Goal: Task Accomplishment & Management: Manage account settings

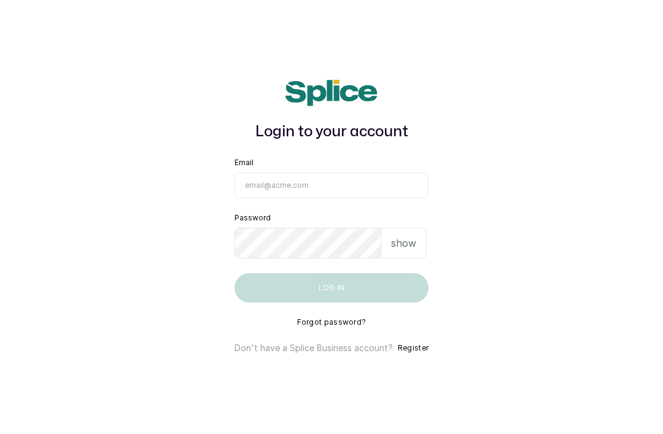
click at [362, 195] on input "Email" at bounding box center [331, 185] width 194 height 26
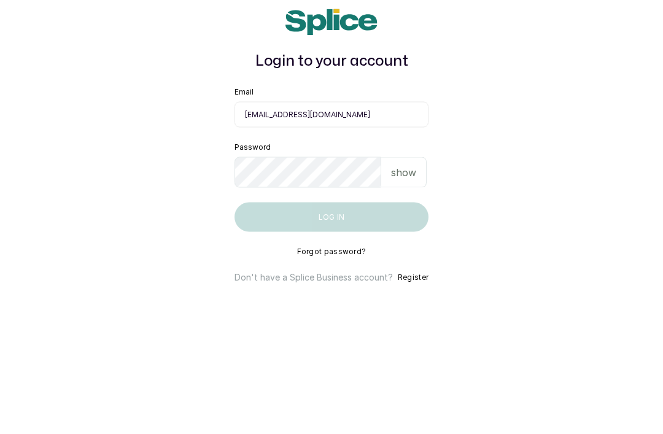
type input "[EMAIL_ADDRESS][DOMAIN_NAME]"
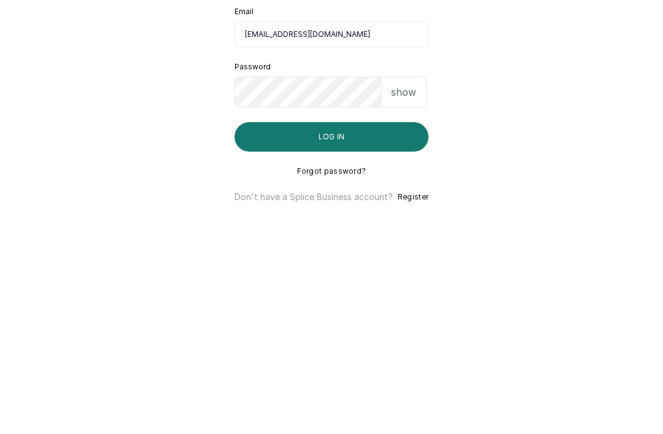
click at [407, 236] on p "show" at bounding box center [403, 243] width 25 height 15
click at [391, 273] on button "Log in" at bounding box center [331, 287] width 194 height 29
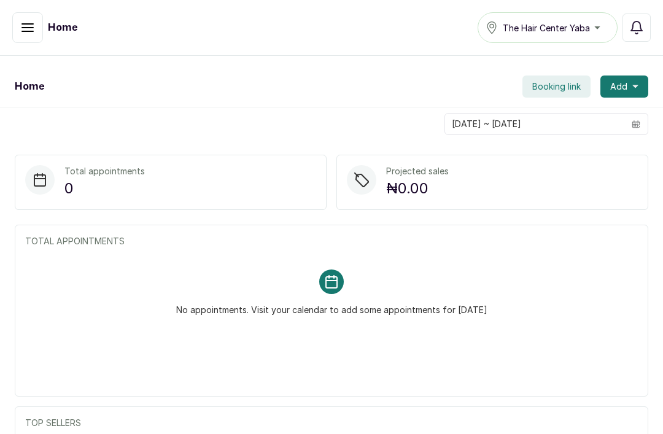
click at [576, 91] on span "Booking link" at bounding box center [556, 86] width 48 height 12
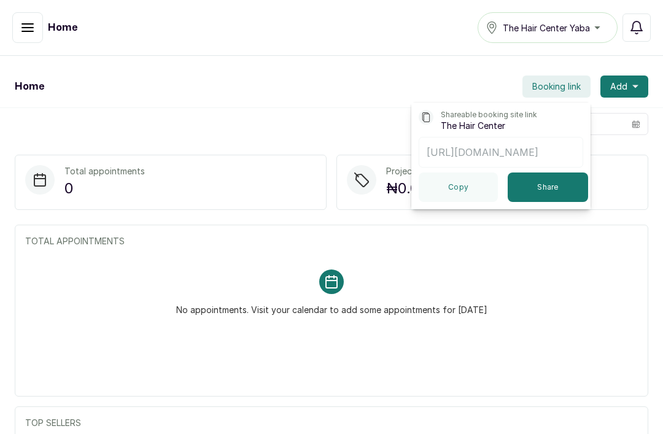
scroll to position [0, 41]
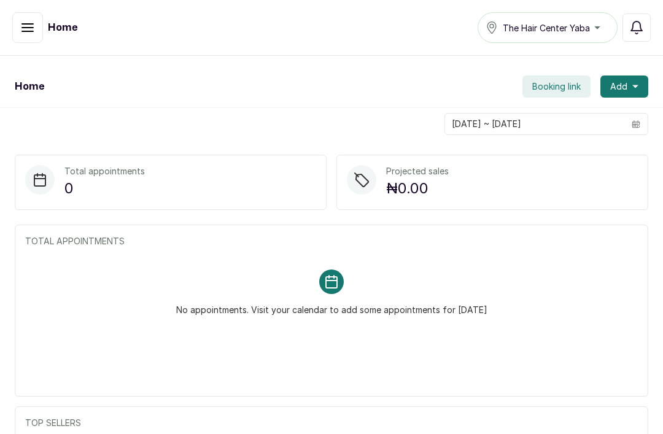
click at [640, 88] on button "Add" at bounding box center [624, 86] width 48 height 22
click at [24, 27] on icon "button" at bounding box center [27, 27] width 11 height 7
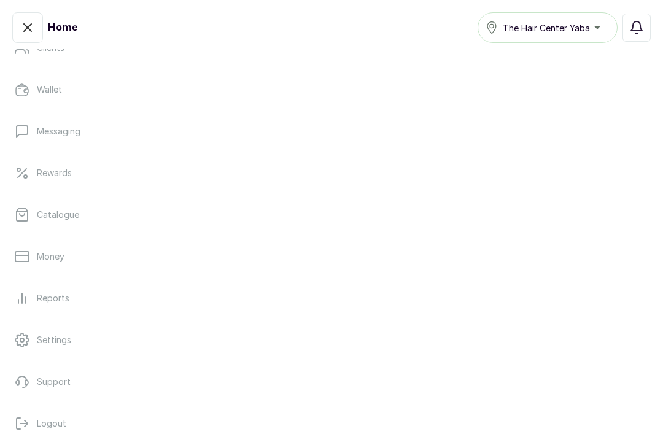
scroll to position [217, 0]
click at [42, 214] on p "Catalogue" at bounding box center [58, 215] width 42 height 12
